Goal: Information Seeking & Learning: Learn about a topic

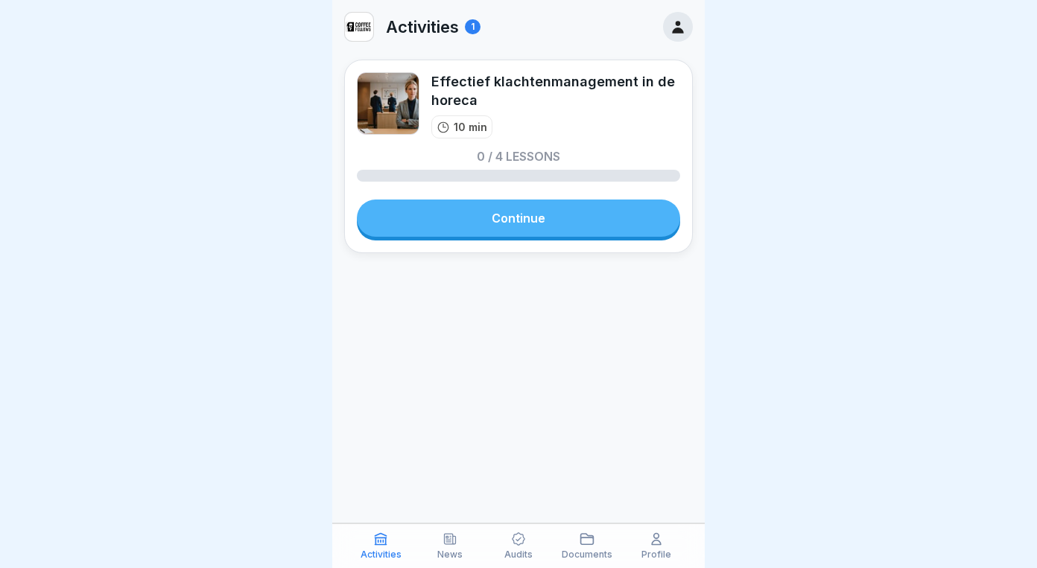
click at [568, 227] on link "Continue" at bounding box center [518, 218] width 323 height 37
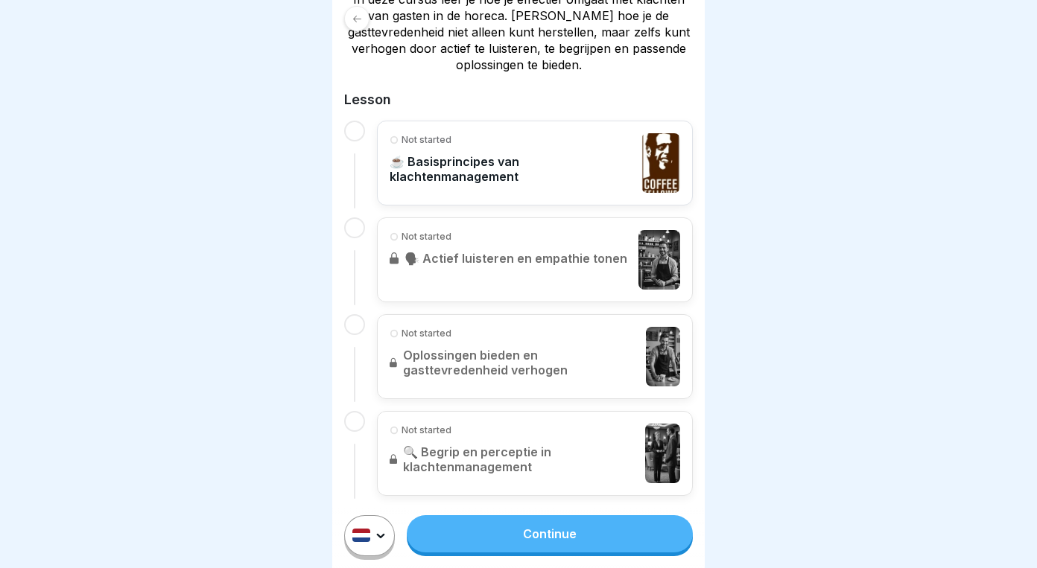
scroll to position [291, 0]
click at [540, 533] on link "Continue" at bounding box center [550, 534] width 286 height 37
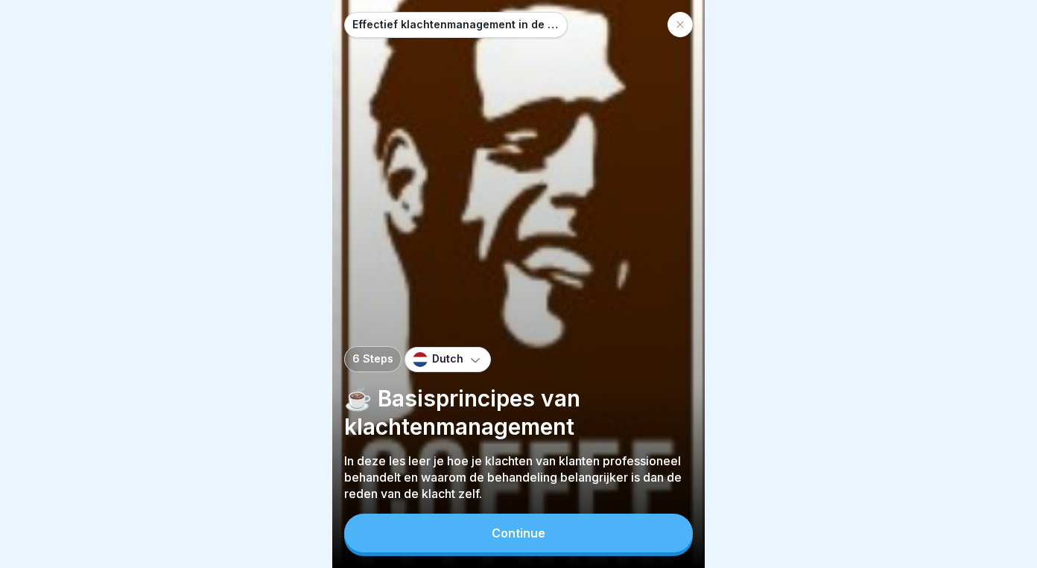
click at [500, 530] on div "Continue" at bounding box center [519, 533] width 54 height 13
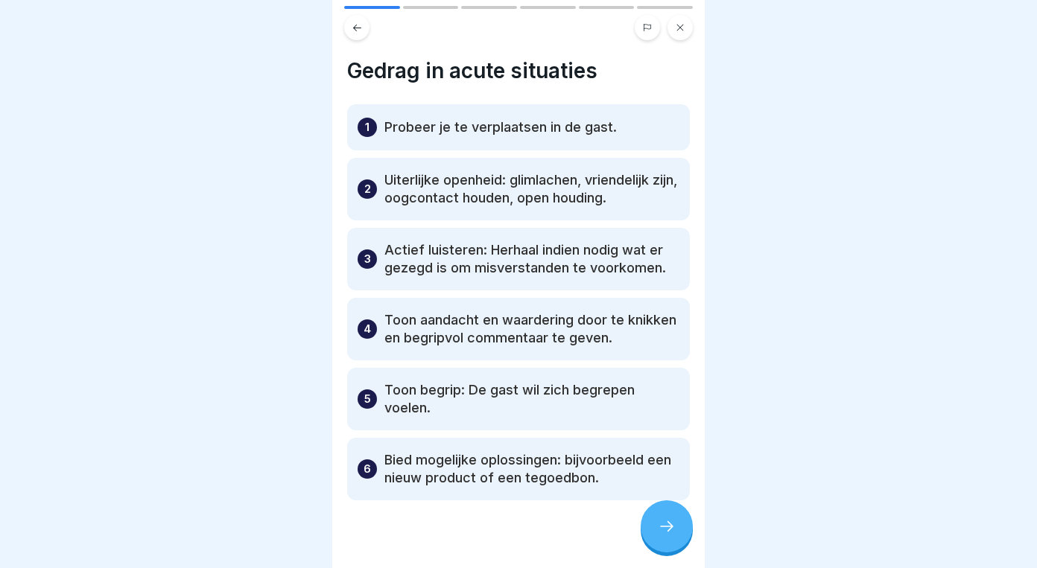
click at [573, 177] on p "Uiterlijke openheid: glimlachen, vriendelijk zijn, oogcontact houden, open houd…" at bounding box center [531, 189] width 295 height 36
click at [657, 502] on div "Effectief klachtenmanagement in de horeca 6 Steps Dutch ☕️ Basisprincipes van k…" at bounding box center [518, 284] width 373 height 568
click at [665, 520] on icon at bounding box center [667, 527] width 18 height 18
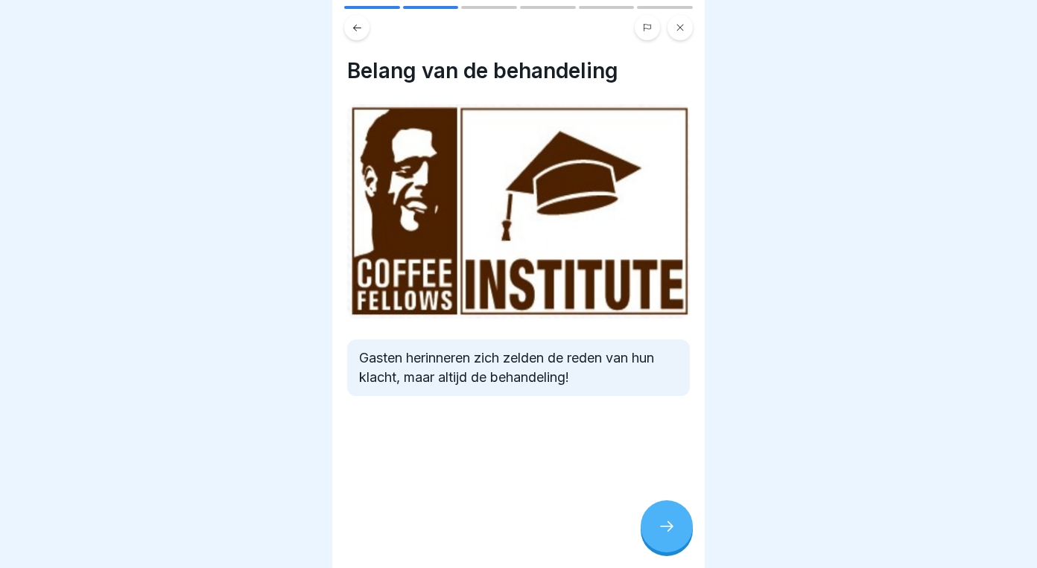
click at [665, 520] on icon at bounding box center [667, 527] width 18 height 18
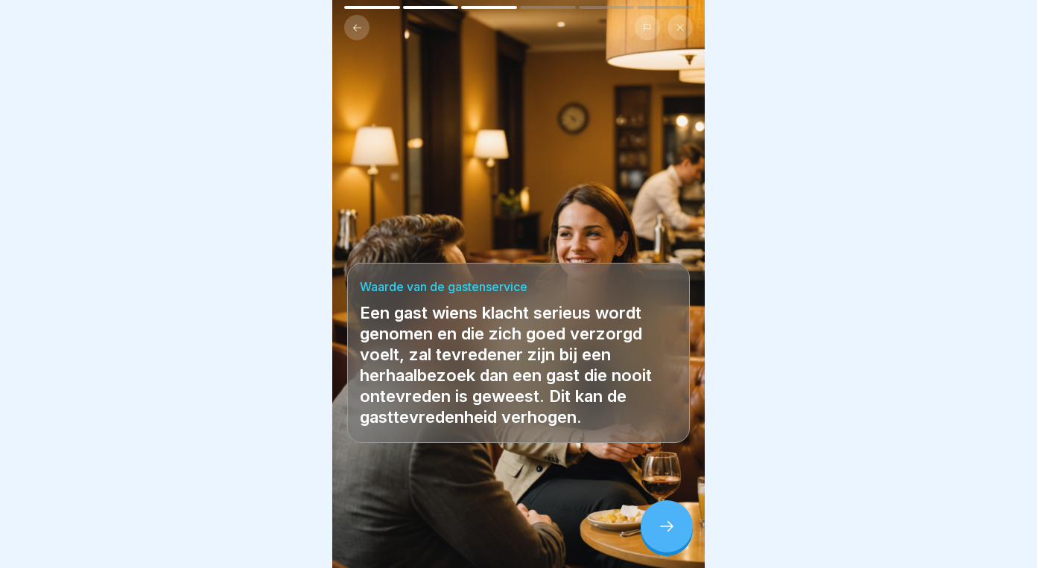
click at [665, 520] on icon at bounding box center [667, 527] width 18 height 18
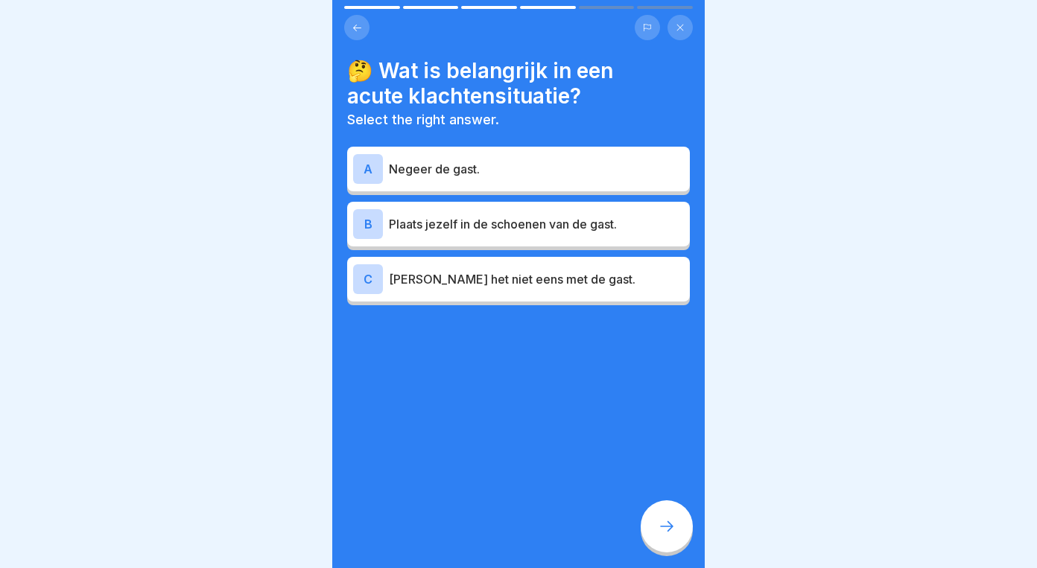
click at [498, 226] on p "Plaats jezelf in de schoenen van de gast." at bounding box center [536, 224] width 295 height 18
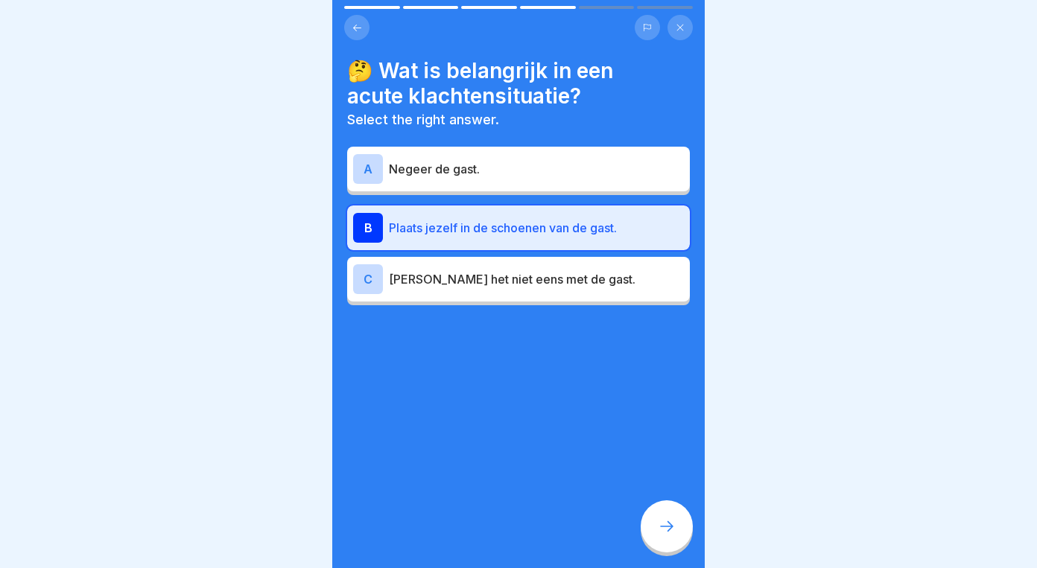
click at [659, 478] on div "🤔 Wat is belangrijk in een acute klachtensituatie? Select the right answer. A N…" at bounding box center [518, 284] width 373 height 568
click at [677, 517] on div at bounding box center [667, 527] width 52 height 52
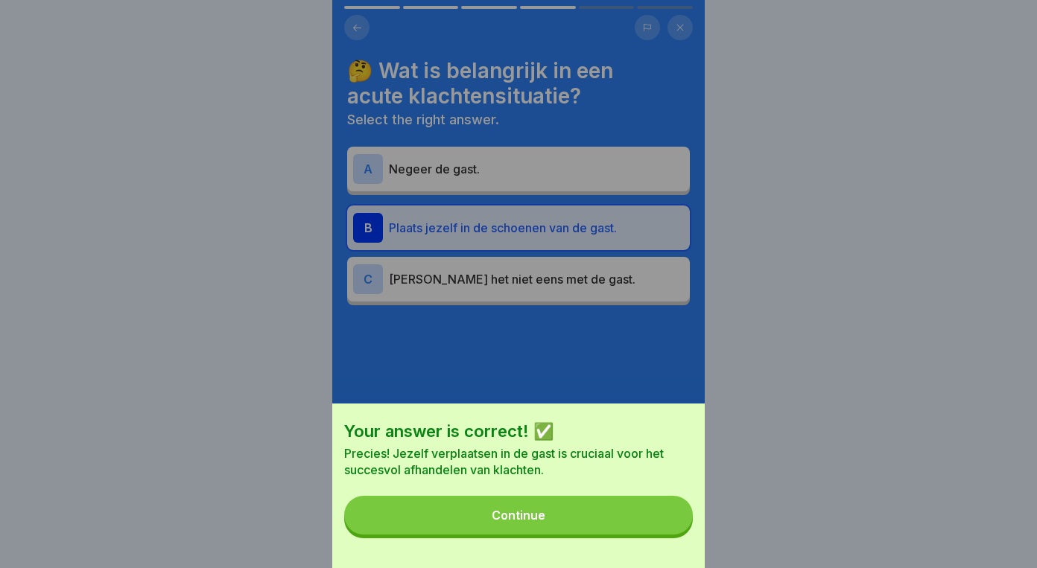
click at [578, 491] on div "Your answer is correct! ✅ Precies! Jezelf verplaatsen in de gast is cruciaal vo…" at bounding box center [518, 486] width 373 height 165
click at [560, 527] on button "Continue" at bounding box center [518, 515] width 349 height 39
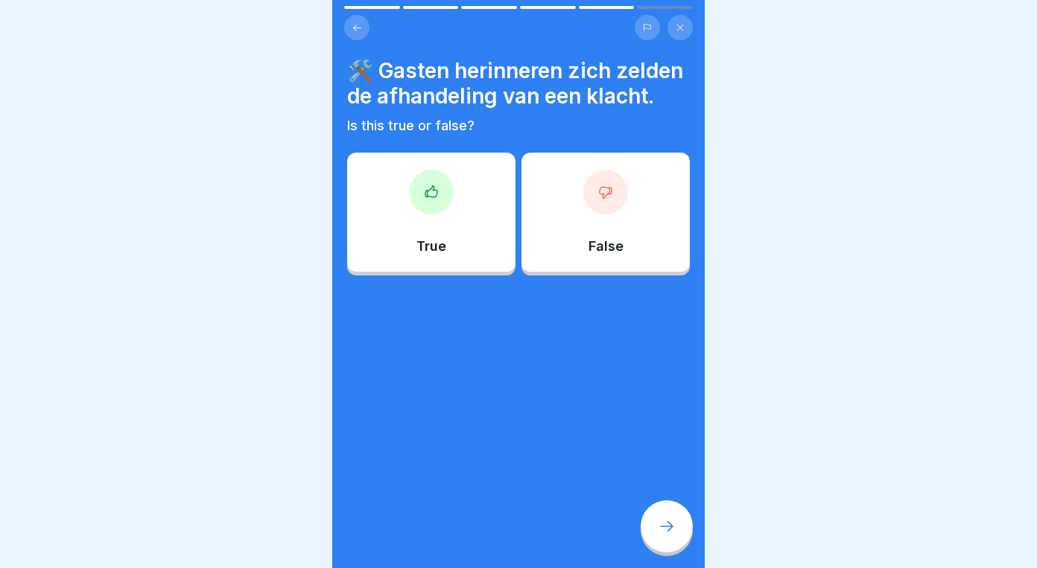
click at [571, 190] on div "False" at bounding box center [606, 212] width 168 height 119
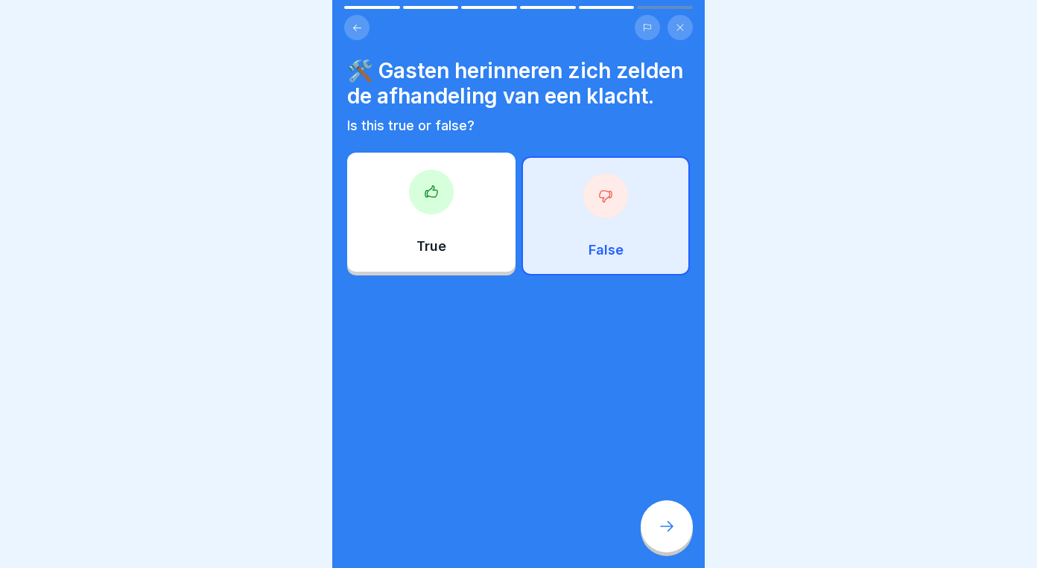
click at [680, 531] on div at bounding box center [667, 527] width 52 height 52
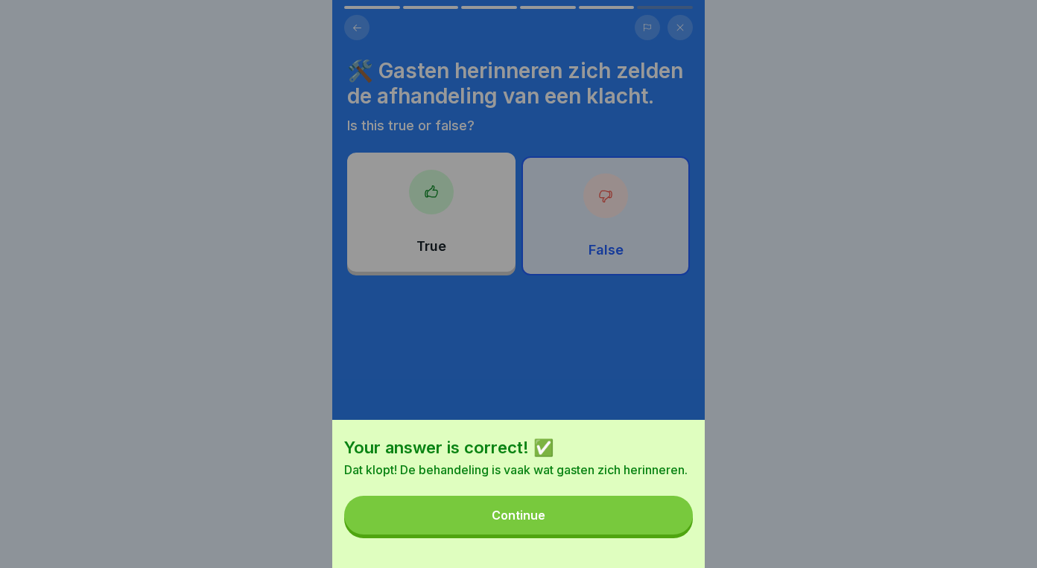
click at [583, 535] on div "Your answer is correct! ✅ Dat klopt! De behandeling is vaak wat gasten zich her…" at bounding box center [518, 494] width 373 height 148
click at [586, 526] on button "Continue" at bounding box center [518, 515] width 349 height 39
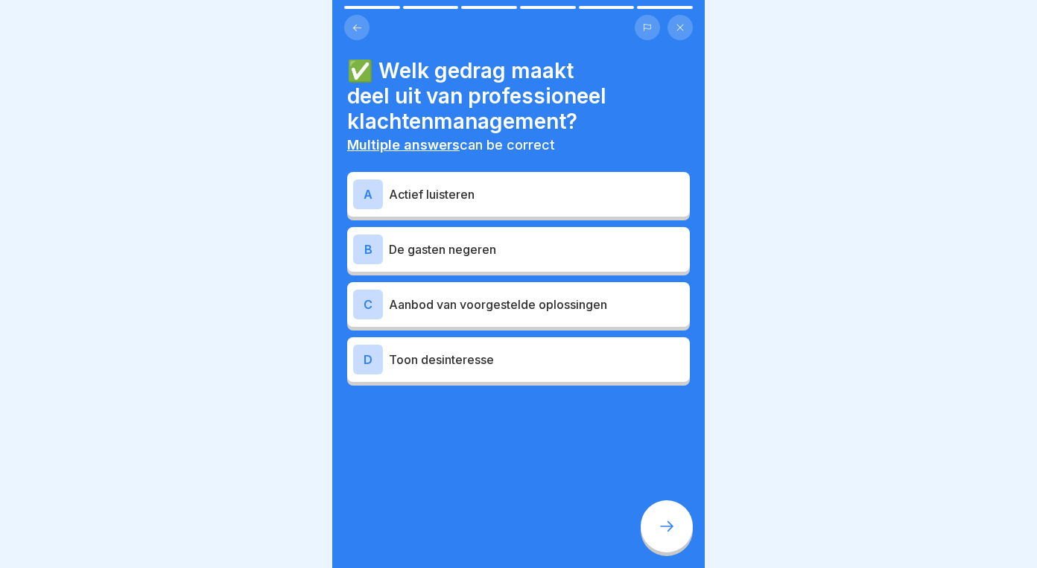
click at [518, 198] on p "Actief luisteren" at bounding box center [536, 195] width 295 height 18
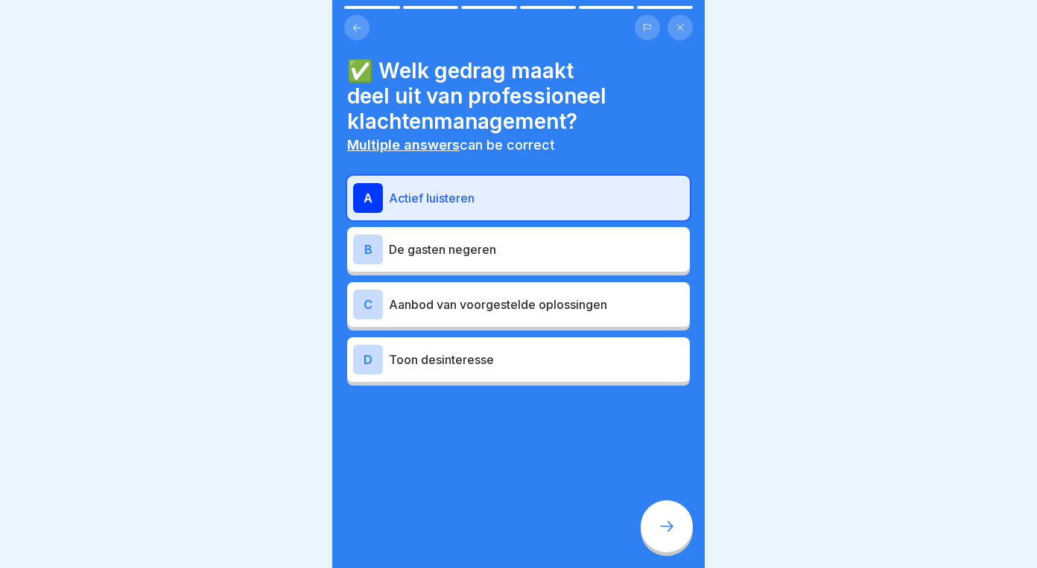
click at [645, 497] on div "✅ Welk gedrag maakt deel uit van professioneel klachtenmanagement? Multiple ans…" at bounding box center [518, 284] width 373 height 568
click at [664, 518] on div at bounding box center [667, 527] width 52 height 52
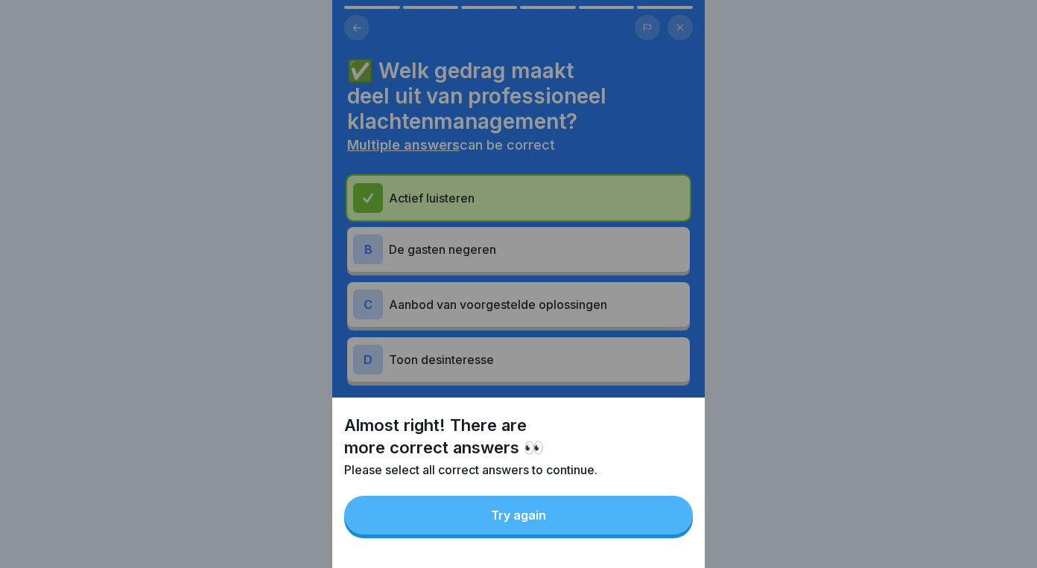
click at [558, 536] on div "Almost right! There are more correct answers 👀 Please select all correct answer…" at bounding box center [518, 483] width 373 height 171
click at [556, 519] on button "Try again" at bounding box center [518, 515] width 349 height 39
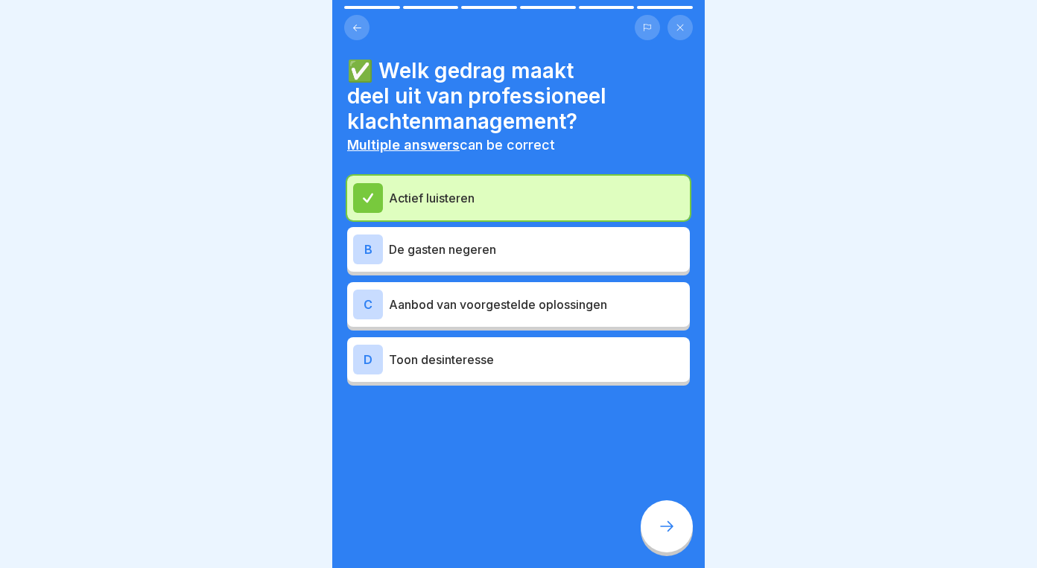
click at [495, 309] on p "Aanbod van voorgestelde oplossingen" at bounding box center [536, 305] width 295 height 18
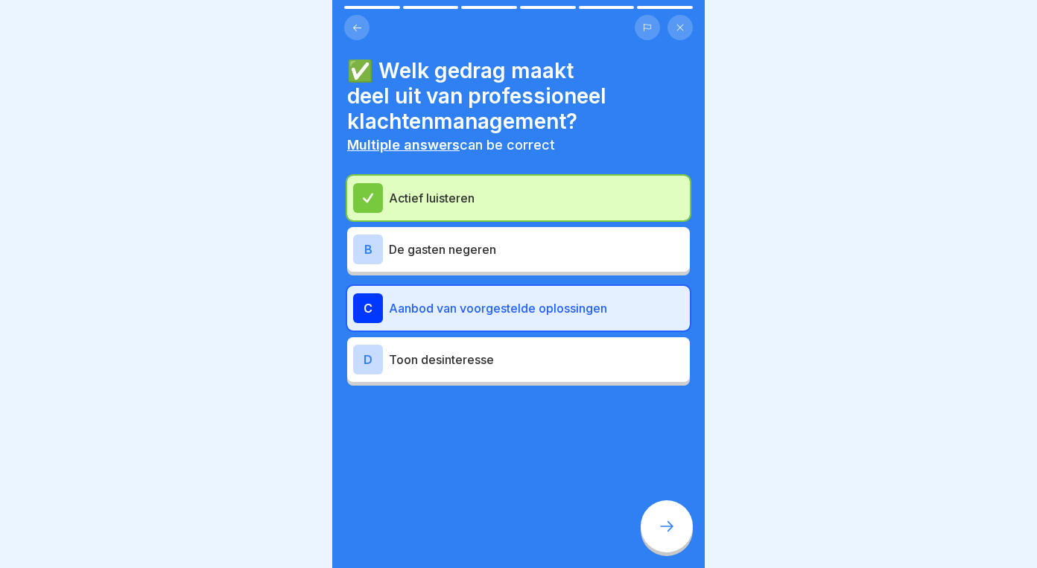
click at [622, 503] on div "✅ Welk gedrag maakt deel uit van professioneel klachtenmanagement? Multiple ans…" at bounding box center [518, 284] width 373 height 568
click at [656, 516] on div at bounding box center [667, 527] width 52 height 52
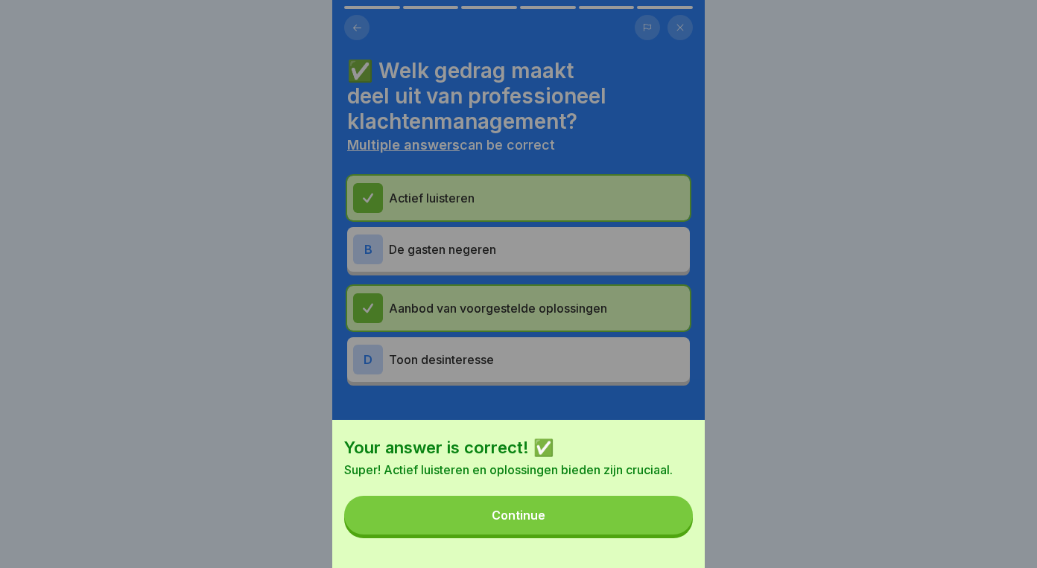
click at [558, 501] on button "Continue" at bounding box center [518, 515] width 349 height 39
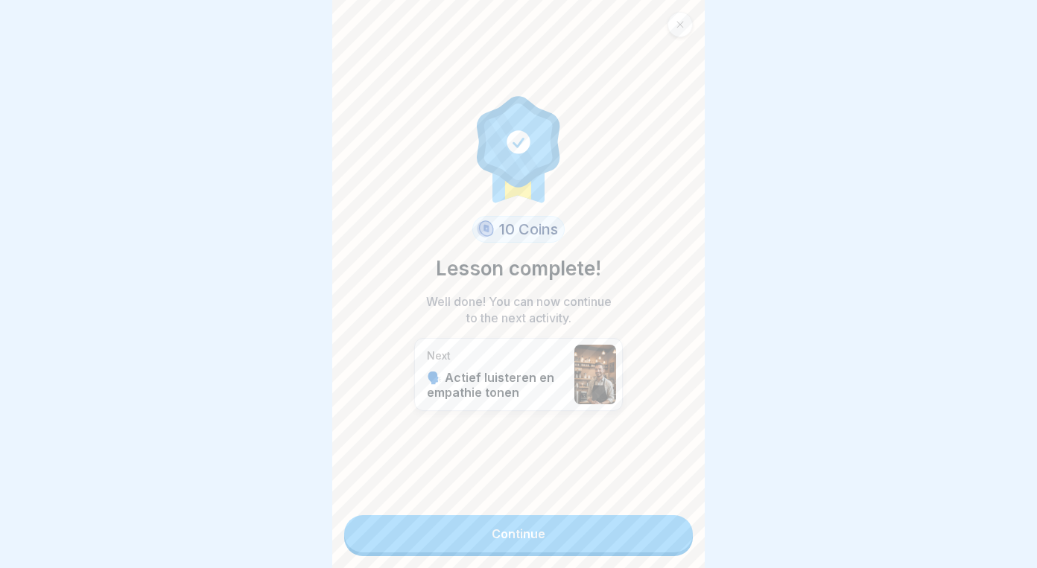
click at [579, 523] on link "Continue" at bounding box center [518, 534] width 349 height 37
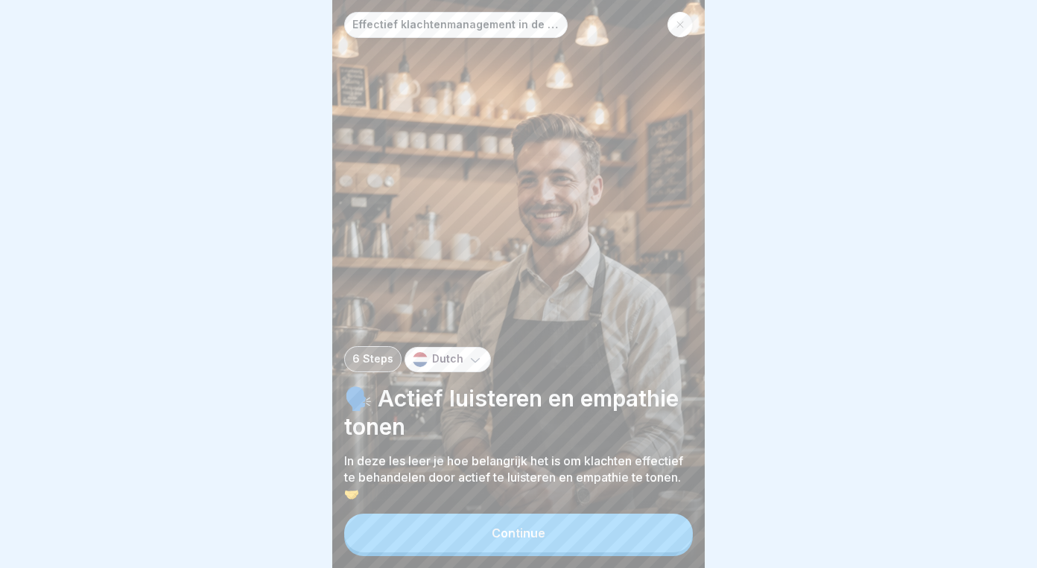
click at [676, 31] on div at bounding box center [680, 24] width 25 height 25
